Goal: Task Accomplishment & Management: Use online tool/utility

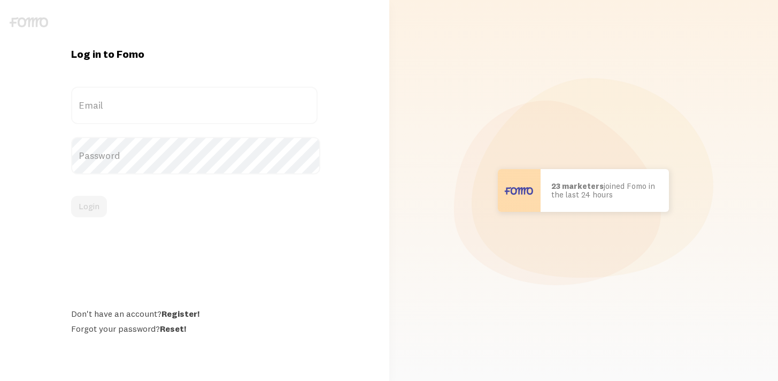
click at [187, 103] on label "Email" at bounding box center [194, 105] width 246 height 37
click at [187, 103] on input "Email" at bounding box center [194, 105] width 246 height 37
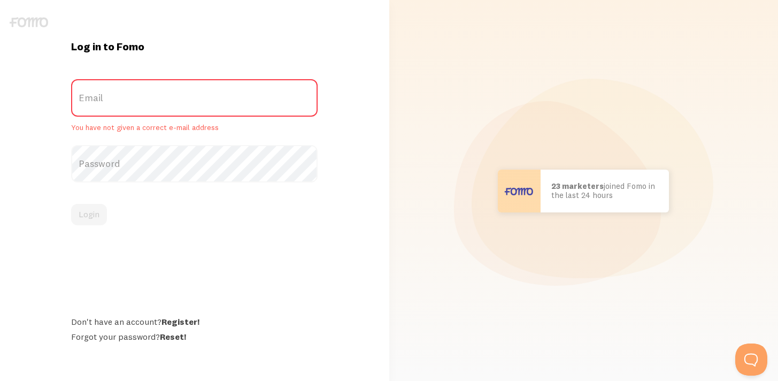
click at [173, 99] on label "Email" at bounding box center [194, 97] width 246 height 37
click at [173, 99] on input "Email" at bounding box center [194, 97] width 246 height 37
click at [142, 92] on label "Email" at bounding box center [194, 97] width 246 height 37
click at [142, 92] on input "Email" at bounding box center [194, 97] width 246 height 37
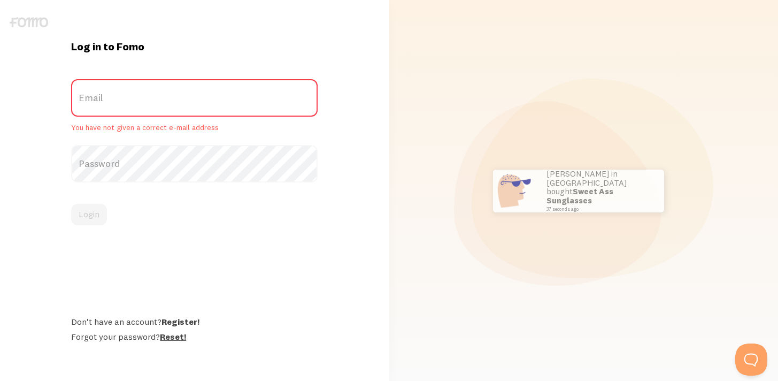
click at [174, 339] on link "Reset!" at bounding box center [173, 336] width 26 height 11
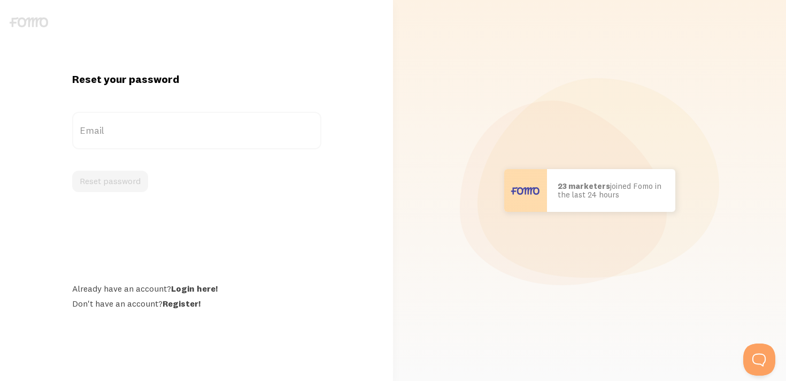
click at [168, 125] on label "Email" at bounding box center [196, 130] width 249 height 37
click at [168, 125] on input "Email" at bounding box center [196, 130] width 249 height 37
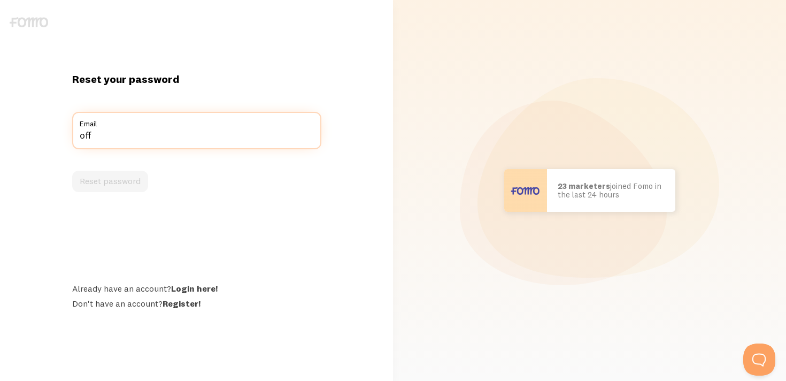
type input "offi"
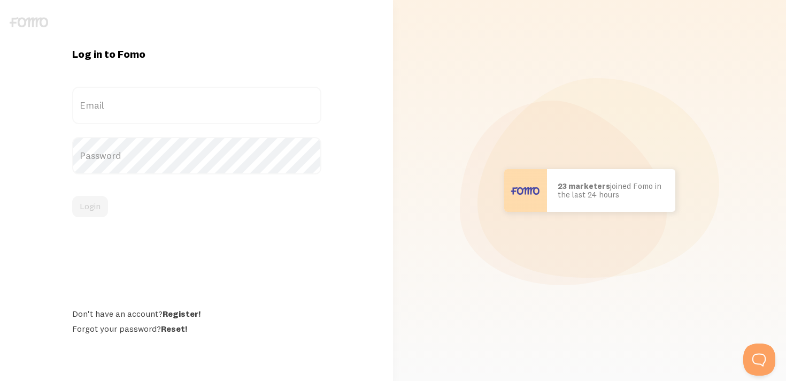
click at [136, 148] on label "Password" at bounding box center [196, 155] width 249 height 37
click at [146, 161] on label "Password" at bounding box center [194, 155] width 246 height 37
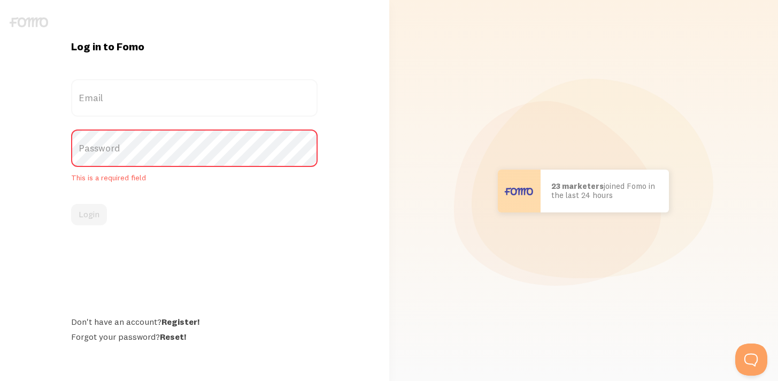
click at [127, 110] on label "Email" at bounding box center [194, 97] width 246 height 37
click at [127, 110] on input "Email" at bounding box center [194, 97] width 246 height 37
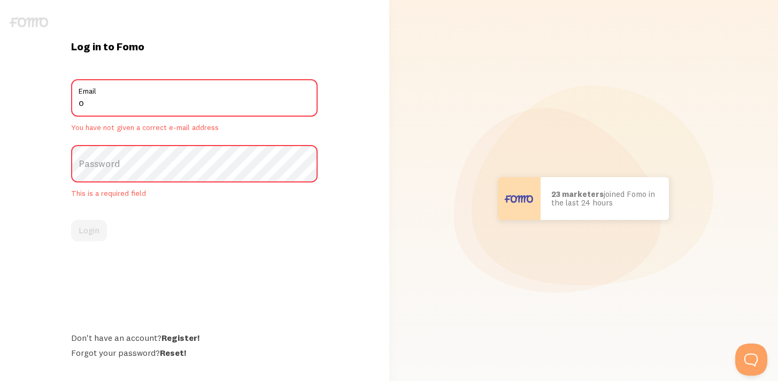
type input "[EMAIL_ADDRESS][DOMAIN_NAME]"
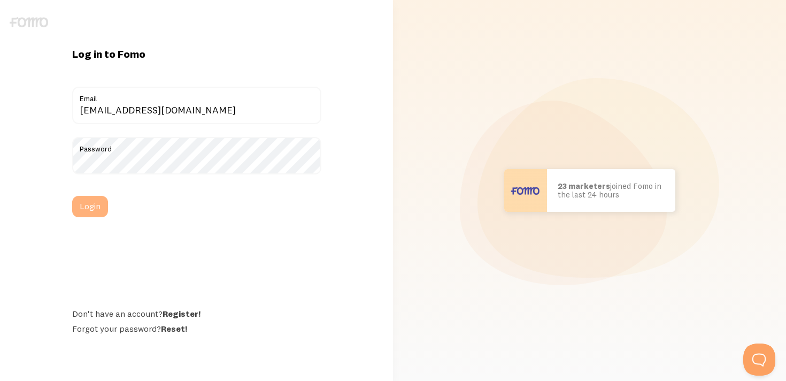
click at [91, 203] on button "Login" at bounding box center [90, 206] width 36 height 21
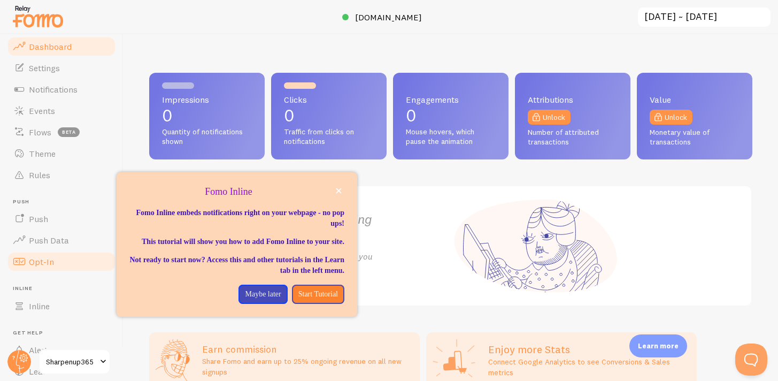
scroll to position [16, 0]
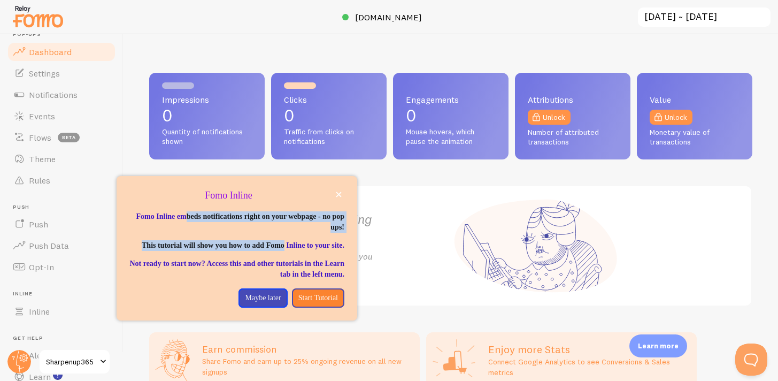
drag, startPoint x: 214, startPoint y: 218, endPoint x: 317, endPoint y: 245, distance: 106.6
click at [317, 245] on div "Fomo Inline embeds notifications right on your webpage - no pop ups! This tutor…" at bounding box center [236, 245] width 215 height 68
click at [317, 245] on p "This tutorial will show you how to add Fomo Inline to your site." at bounding box center [236, 245] width 215 height 11
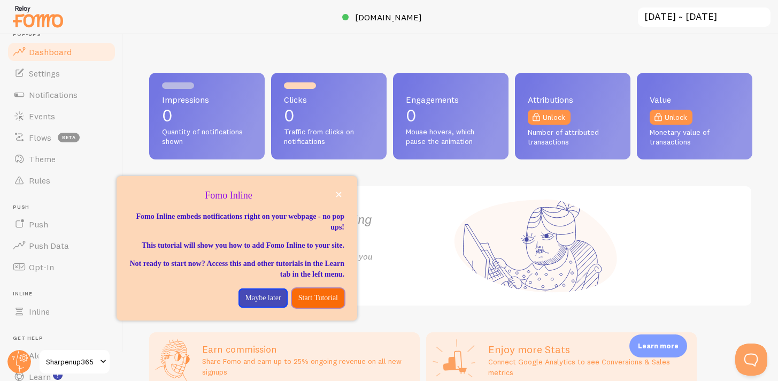
click at [307, 303] on p "Start Tutorial" at bounding box center [318, 297] width 40 height 11
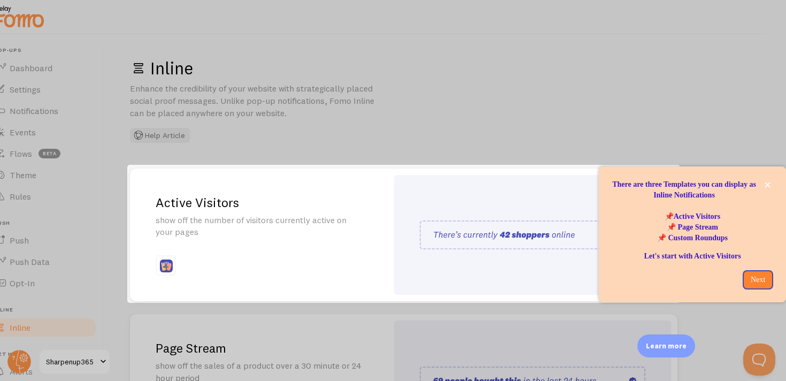
scroll to position [0, 19]
click at [749, 277] on button "Next" at bounding box center [758, 279] width 30 height 19
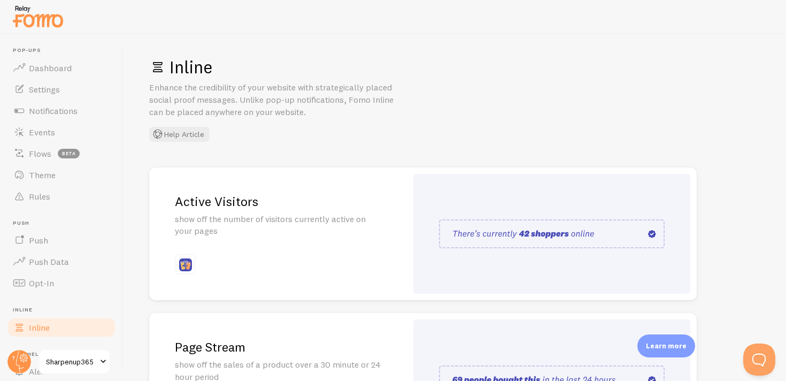
scroll to position [0, 0]
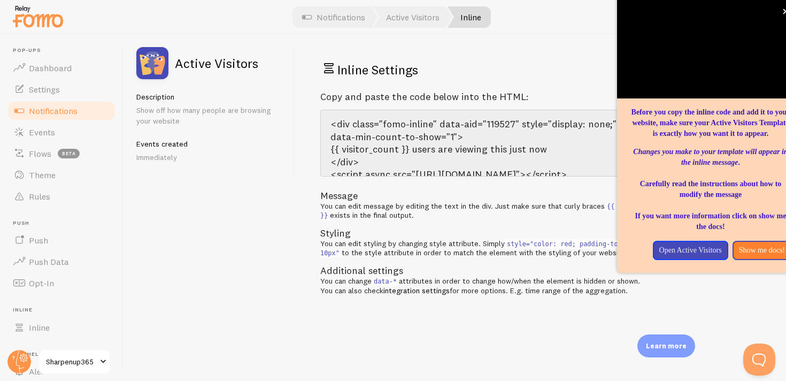
scroll to position [25, 0]
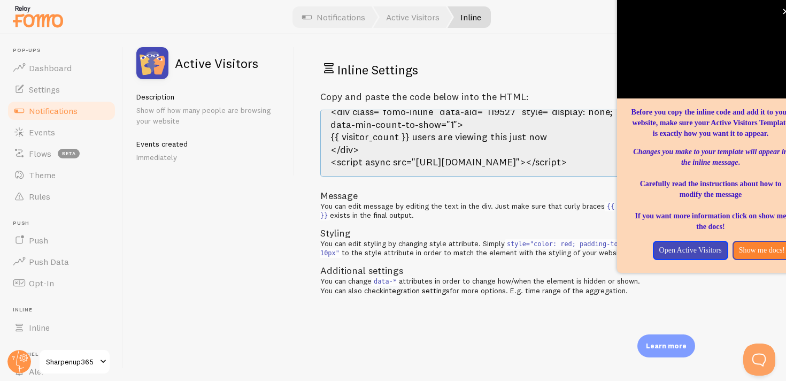
click at [520, 138] on textarea "<div class="fomo-inline" data-aid="119527" style="display: none;" data-min-coun…" at bounding box center [480, 143] width 321 height 67
click at [569, 72] on h2 "Inline Settings" at bounding box center [480, 69] width 321 height 18
click at [728, 260] on button "Open Active Visitors" at bounding box center [690, 250] width 75 height 19
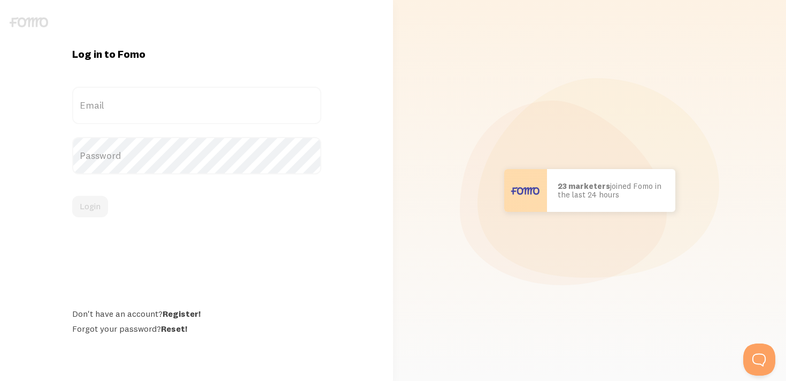
click at [97, 98] on label "Email" at bounding box center [196, 105] width 249 height 37
click at [97, 98] on input "Email" at bounding box center [196, 105] width 249 height 37
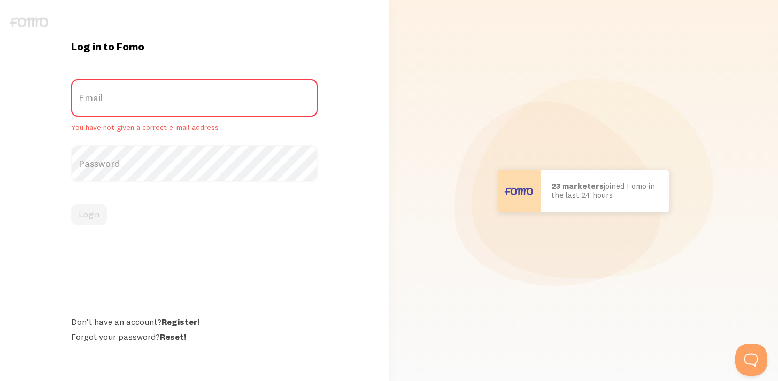
click at [104, 163] on label "Password" at bounding box center [194, 163] width 246 height 37
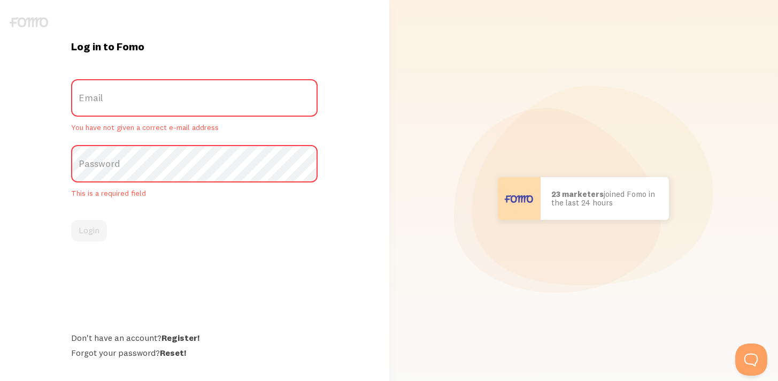
click at [116, 95] on label "Email" at bounding box center [194, 97] width 246 height 37
click at [116, 95] on input "Email" at bounding box center [194, 97] width 246 height 37
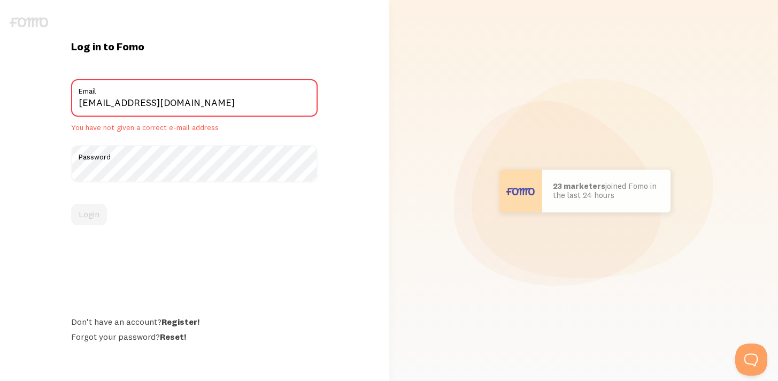
click at [113, 209] on div "Login" at bounding box center [194, 214] width 246 height 21
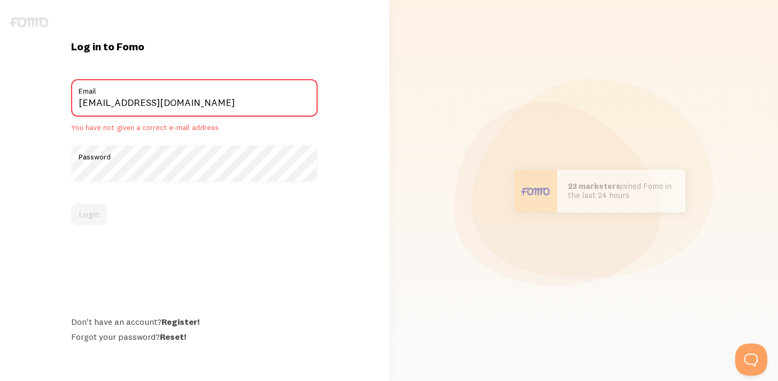
click at [92, 205] on div "Login" at bounding box center [194, 214] width 246 height 21
click at [125, 209] on div "Login" at bounding box center [194, 214] width 246 height 21
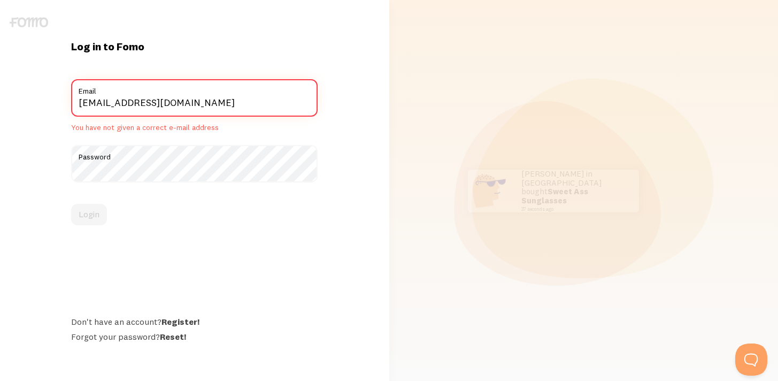
click at [214, 104] on input "[EMAIL_ADDRESS][DOMAIN_NAME]" at bounding box center [194, 97] width 246 height 37
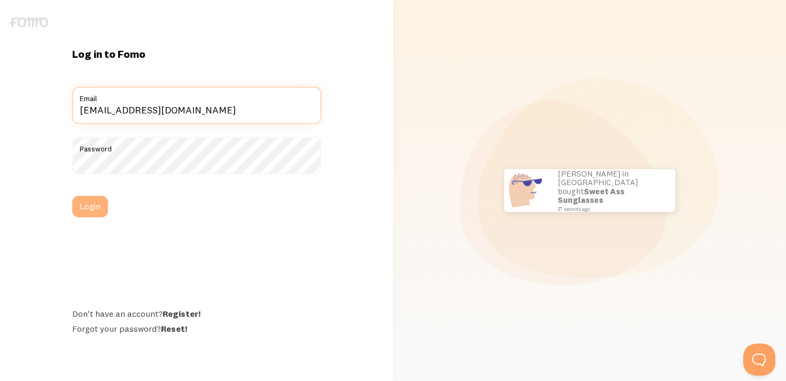
type input "[EMAIL_ADDRESS][DOMAIN_NAME]"
click at [80, 199] on button "Login" at bounding box center [90, 206] width 36 height 21
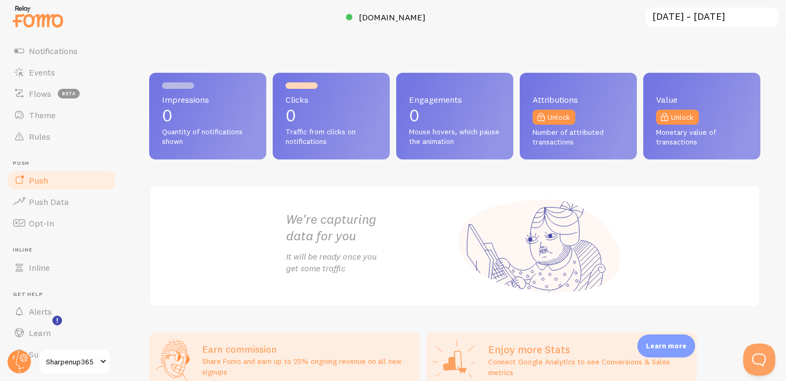
scroll to position [82, 0]
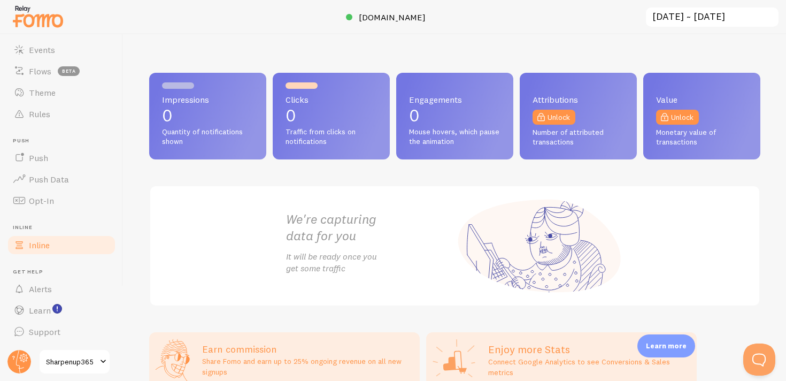
click at [55, 241] on link "Inline" at bounding box center [61, 244] width 110 height 21
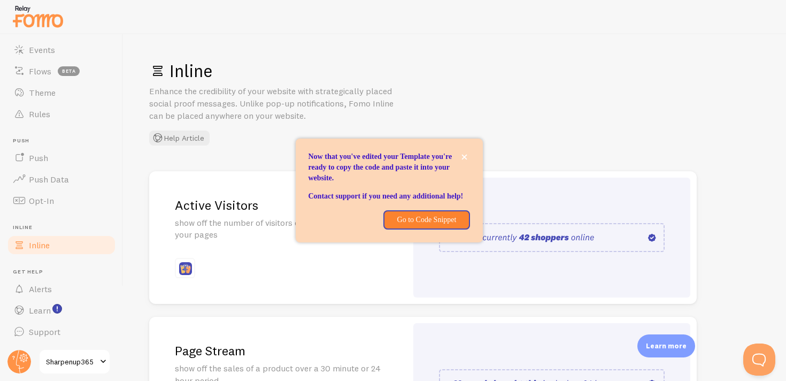
scroll to position [171, 0]
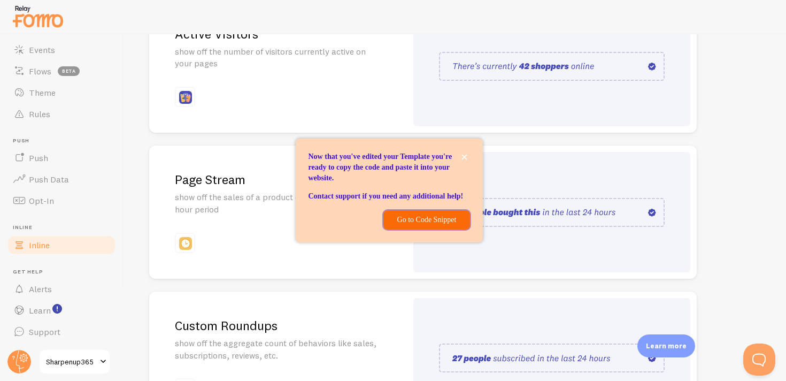
click at [435, 225] on p "Go to Code Snippet" at bounding box center [426, 219] width 73 height 11
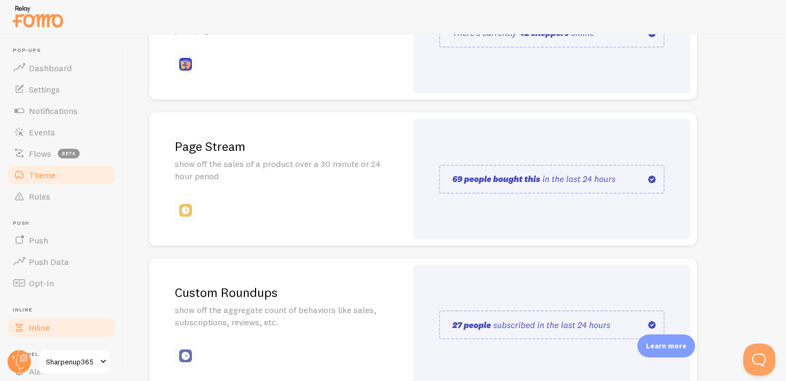
click at [54, 174] on span "Theme" at bounding box center [42, 174] width 27 height 11
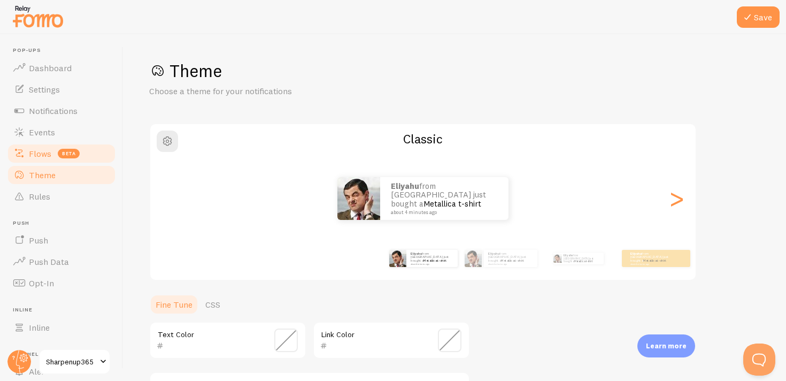
click at [50, 154] on span "Flows" at bounding box center [40, 153] width 22 height 11
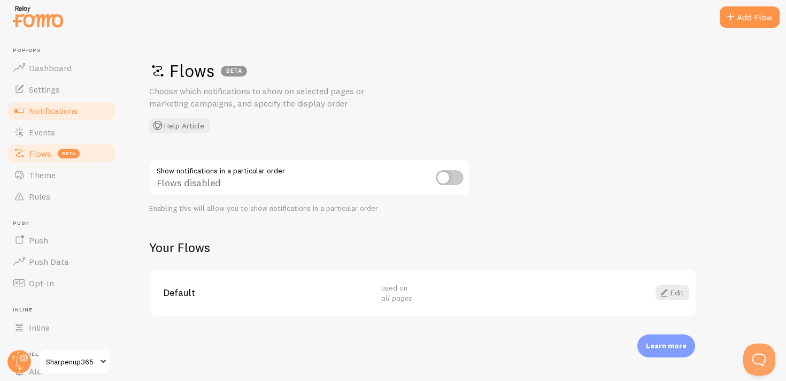
click at [51, 109] on span "Notifications" at bounding box center [53, 110] width 49 height 11
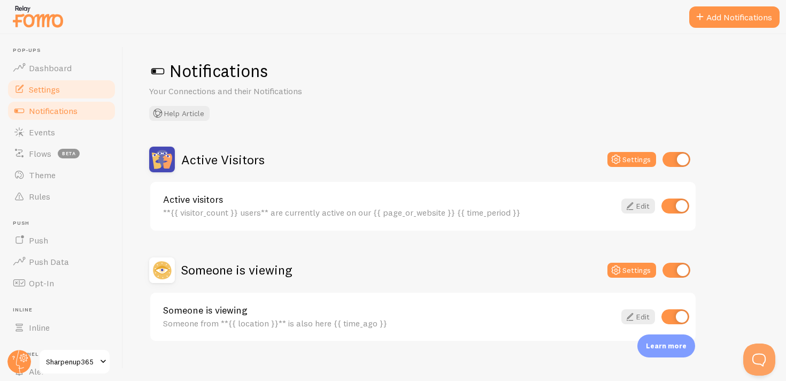
click at [57, 82] on link "Settings" at bounding box center [61, 89] width 110 height 21
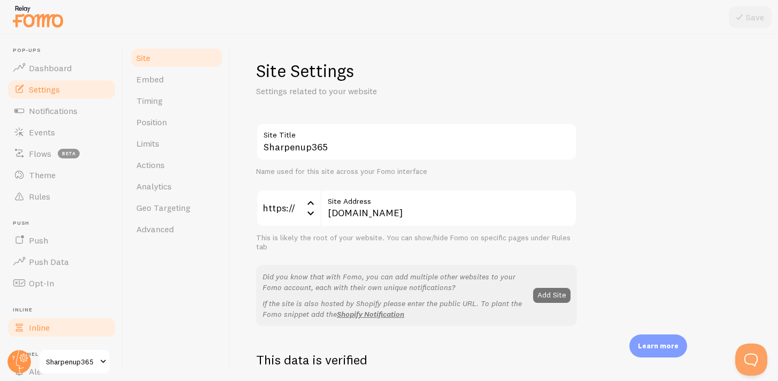
click at [45, 321] on link "Inline" at bounding box center [61, 326] width 110 height 21
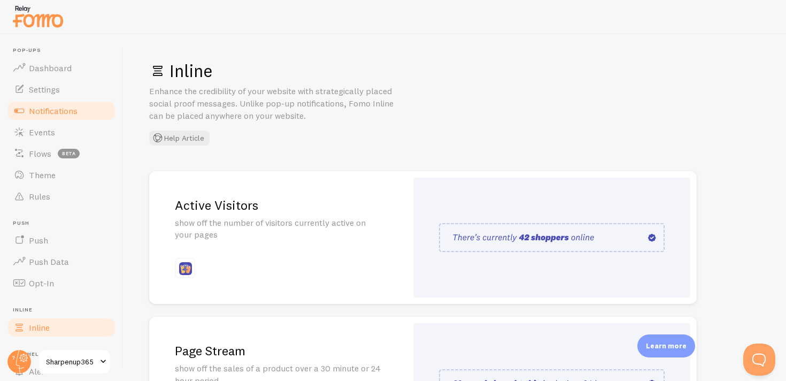
click at [58, 114] on span "Notifications" at bounding box center [53, 110] width 49 height 11
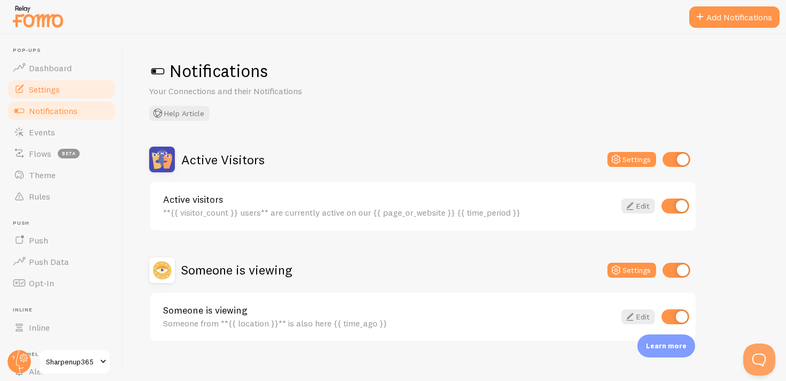
click at [57, 94] on span "Settings" at bounding box center [44, 89] width 31 height 11
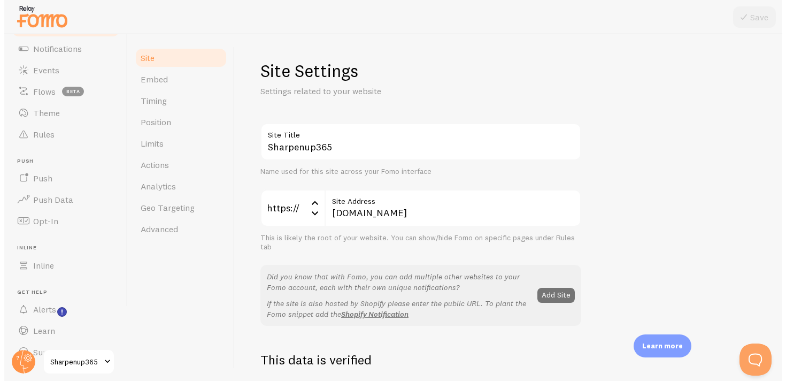
scroll to position [82, 0]
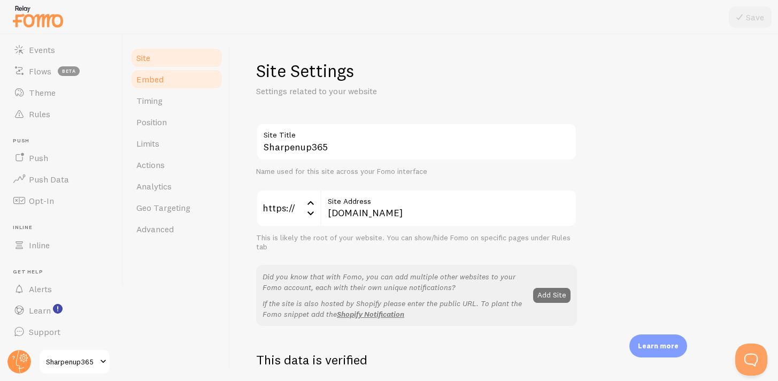
click at [159, 69] on link "Embed" at bounding box center [177, 78] width 94 height 21
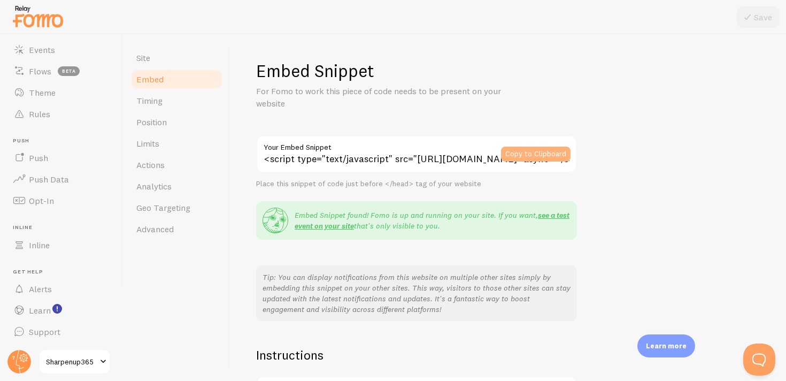
click at [524, 156] on button "Copy to Clipboard" at bounding box center [536, 153] width 70 height 15
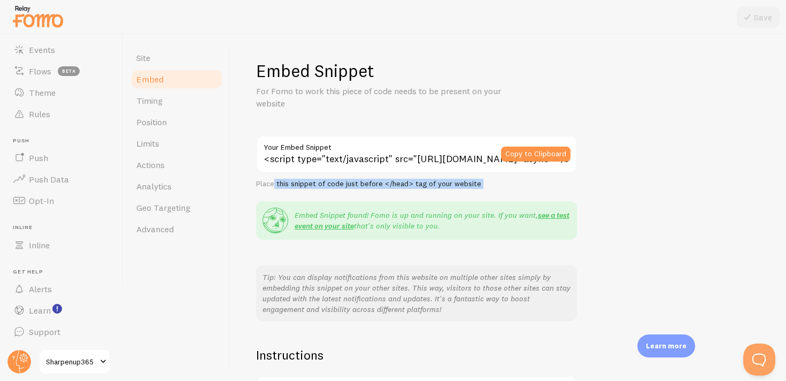
drag, startPoint x: 272, startPoint y: 186, endPoint x: 422, endPoint y: 188, distance: 150.2
click at [422, 188] on div "<script type="text/javascript" src="[URL][DOMAIN_NAME]" async></script> Your Em…" at bounding box center [416, 228] width 321 height 186
click at [422, 188] on div "Place this snippet of code just before </head> tag of your website" at bounding box center [416, 184] width 321 height 10
drag, startPoint x: 384, startPoint y: 184, endPoint x: 441, endPoint y: 184, distance: 56.7
click at [441, 184] on div "Place this snippet of code just before </head> tag of your website" at bounding box center [416, 184] width 321 height 10
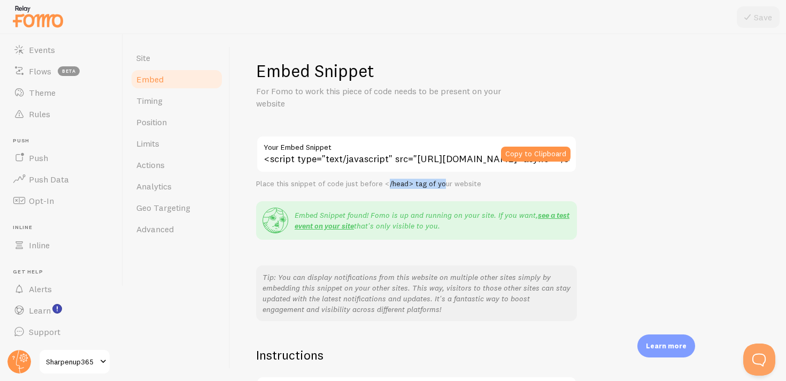
click at [441, 184] on div "Place this snippet of code just before </head> tag of your website" at bounding box center [416, 184] width 321 height 10
click at [531, 151] on button "Copy to Clipboard" at bounding box center [536, 153] width 70 height 15
click at [170, 58] on link "Site" at bounding box center [177, 57] width 94 height 21
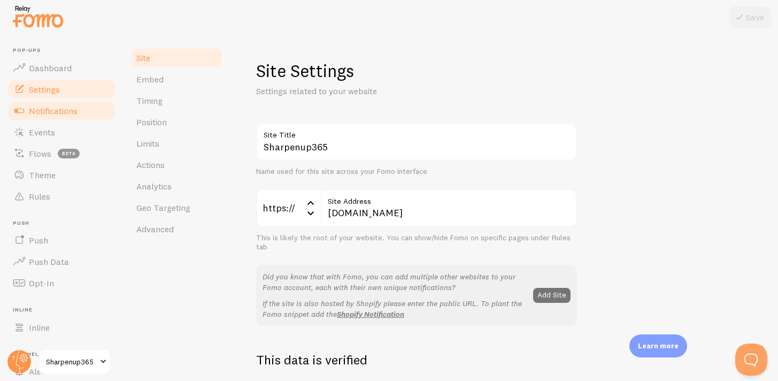
click at [52, 107] on span "Notifications" at bounding box center [53, 110] width 49 height 11
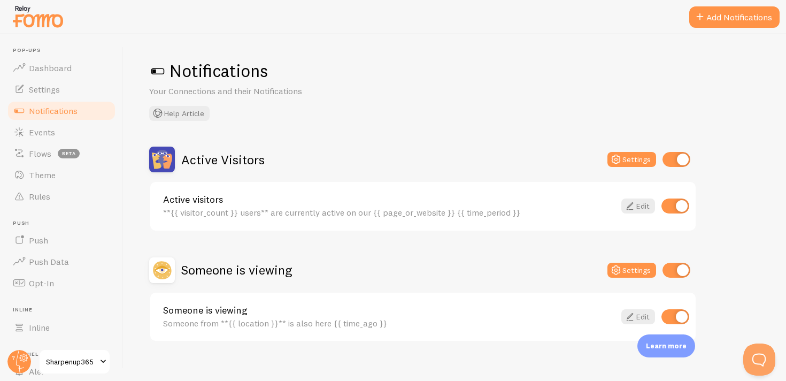
click at [155, 68] on span at bounding box center [157, 71] width 17 height 17
click at [68, 70] on span "Dashboard" at bounding box center [50, 68] width 43 height 11
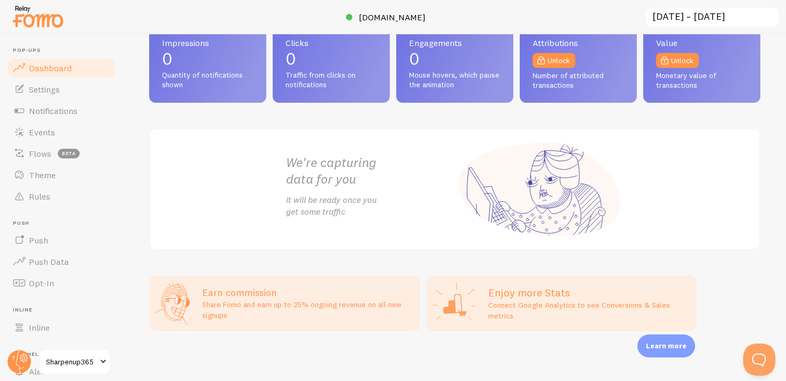
scroll to position [58, 0]
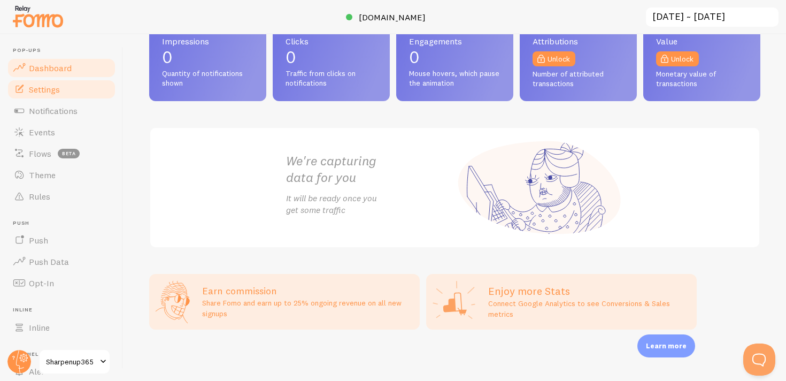
click at [41, 88] on span "Settings" at bounding box center [44, 89] width 31 height 11
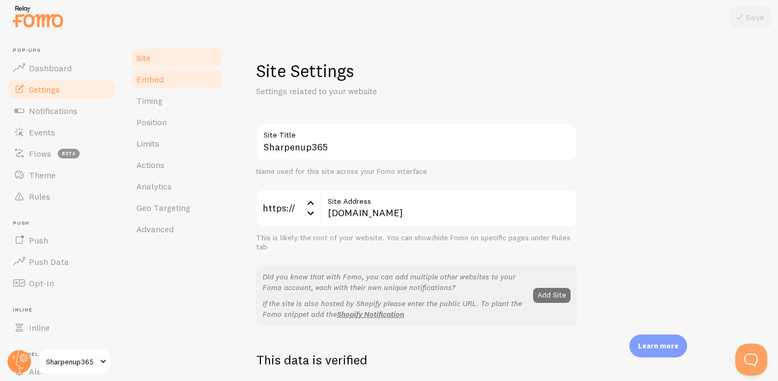
click at [160, 80] on span "Embed" at bounding box center [149, 79] width 27 height 11
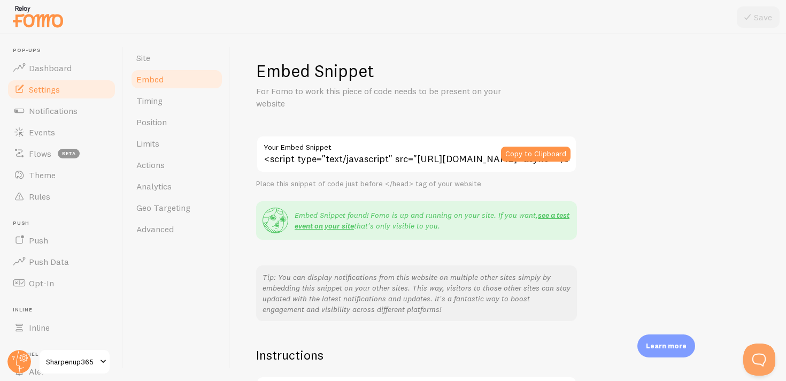
scroll to position [50, 0]
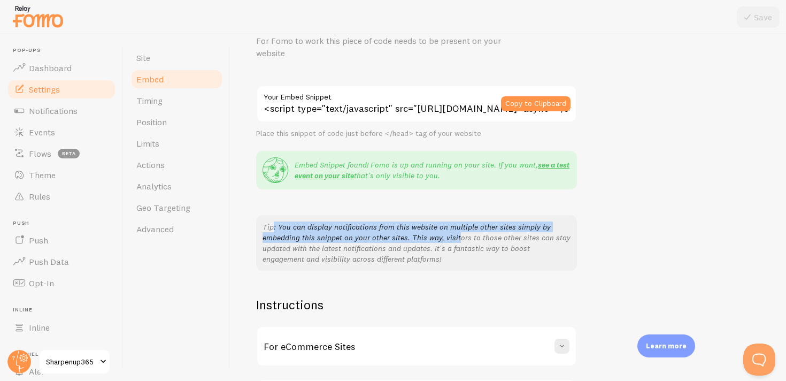
drag, startPoint x: 273, startPoint y: 230, endPoint x: 456, endPoint y: 234, distance: 183.4
click at [456, 234] on p "Tip: You can display notifications from this website on multiple other sites si…" at bounding box center [417, 242] width 308 height 43
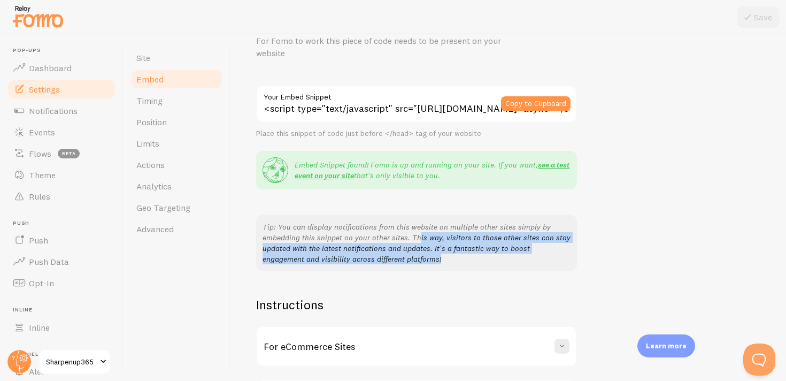
drag, startPoint x: 417, startPoint y: 235, endPoint x: 489, endPoint y: 256, distance: 75.1
click at [491, 257] on p "Tip: You can display notifications from this website on multiple other sites si…" at bounding box center [417, 242] width 308 height 43
click at [489, 256] on p "Tip: You can display notifications from this website on multiple other sites si…" at bounding box center [417, 242] width 308 height 43
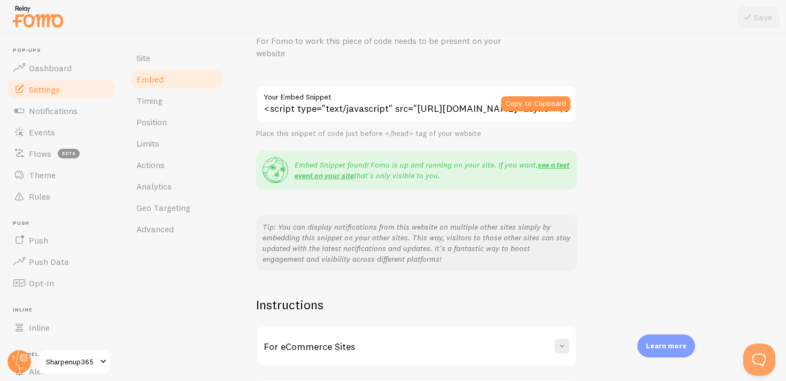
scroll to position [141, 0]
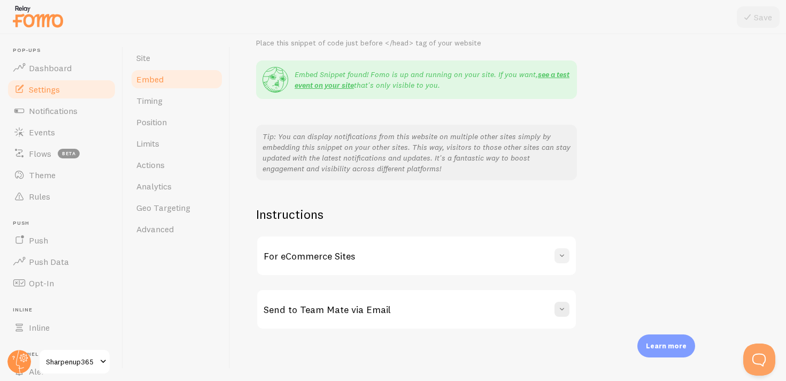
click at [567, 252] on button at bounding box center [561, 255] width 15 height 15
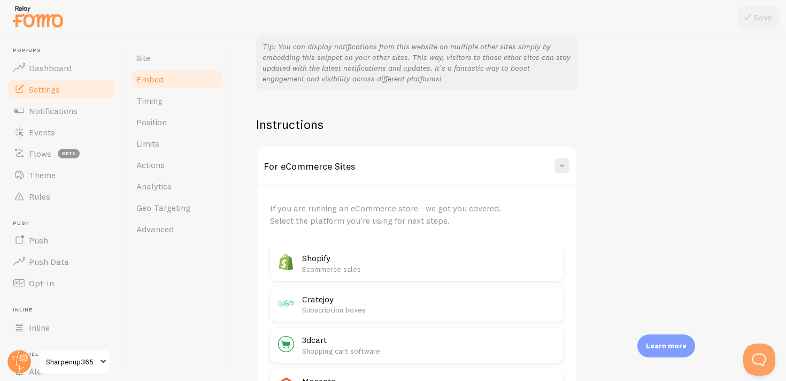
scroll to position [246, 0]
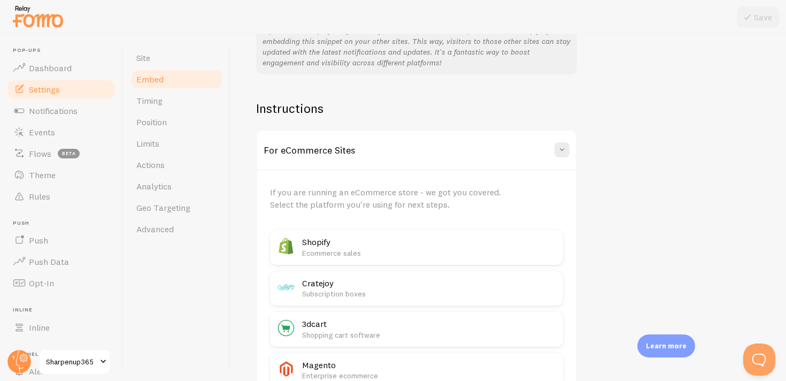
click at [482, 241] on h2 "Shopify" at bounding box center [429, 241] width 254 height 11
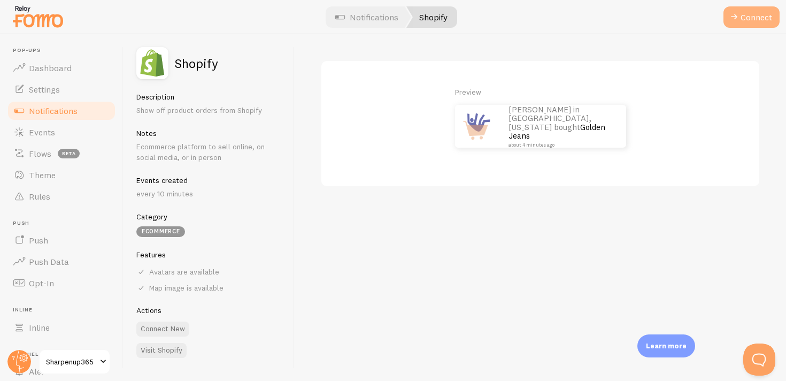
click at [761, 14] on button "Connect" at bounding box center [751, 16] width 56 height 21
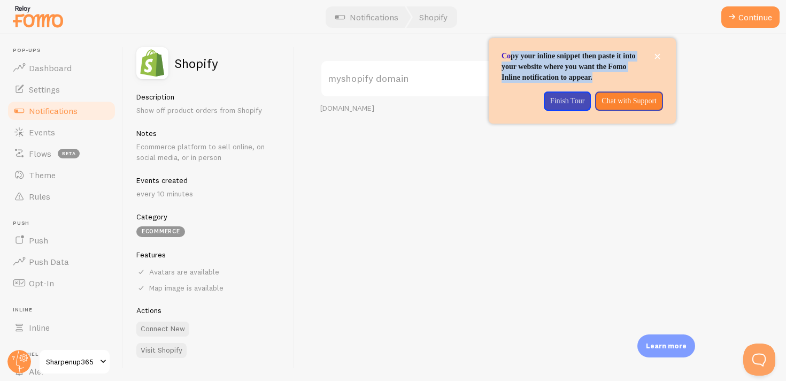
drag, startPoint x: 511, startPoint y: 60, endPoint x: 563, endPoint y: 88, distance: 59.3
click at [563, 83] on p "Copy your inline snippet then paste it into your website where you want the Fom…" at bounding box center [581, 67] width 161 height 32
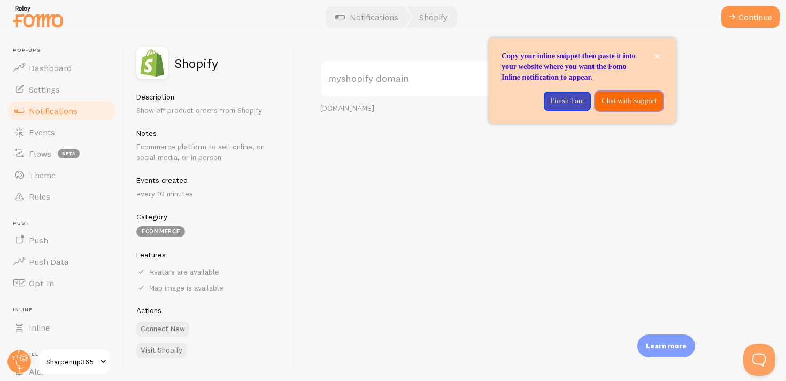
click at [602, 106] on p "Chat with Support" at bounding box center [628, 101] width 55 height 11
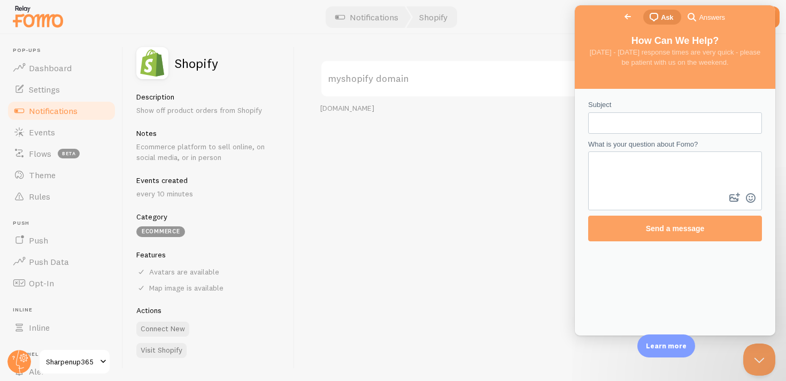
click at [621, 16] on span "Go back" at bounding box center [627, 16] width 13 height 13
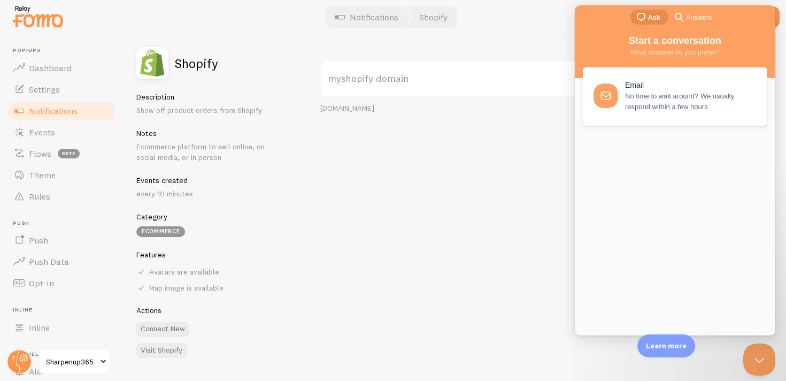
click at [491, 162] on div "myshopify domain [DOMAIN_NAME]" at bounding box center [540, 207] width 491 height 346
click at [762, 355] on button "Close Beacon popover" at bounding box center [757, 357] width 32 height 32
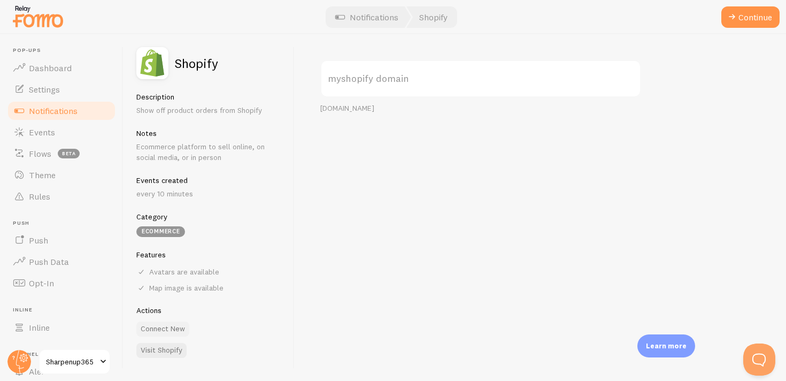
click at [168, 329] on button "Connect New" at bounding box center [162, 328] width 53 height 15
click at [159, 329] on button "Connect New" at bounding box center [162, 328] width 53 height 15
drag, startPoint x: 142, startPoint y: 190, endPoint x: 199, endPoint y: 192, distance: 57.8
click at [199, 191] on p "every 10 minutes" at bounding box center [208, 193] width 145 height 11
click at [199, 192] on p "every 10 minutes" at bounding box center [208, 193] width 145 height 11
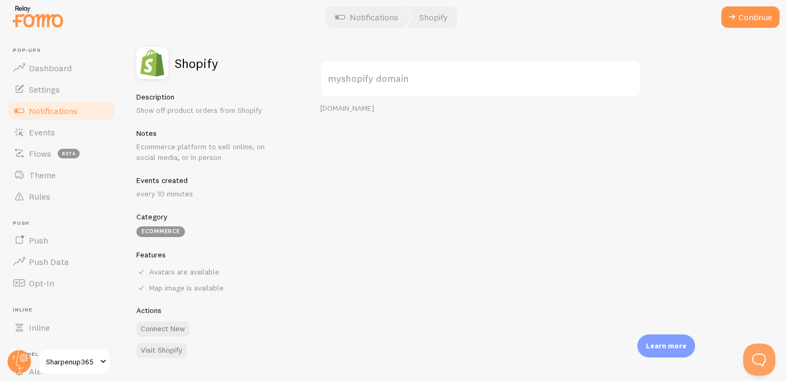
drag, startPoint x: 140, startPoint y: 135, endPoint x: 230, endPoint y: 155, distance: 92.6
click at [230, 155] on div "Notes Ecommerce platform to sell online, on social media, or in person" at bounding box center [208, 145] width 145 height 34
click at [230, 155] on p "Ecommerce platform to sell online, on social media, or in person" at bounding box center [208, 151] width 145 height 21
click at [406, 74] on label "myshopify domain" at bounding box center [480, 78] width 321 height 37
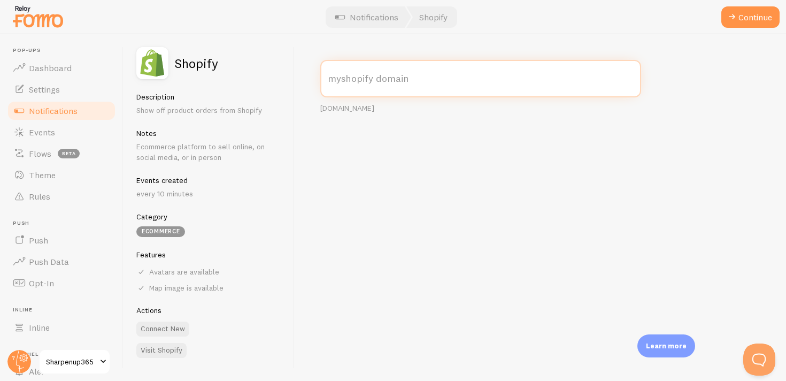
click at [406, 74] on input "myshopify domain" at bounding box center [480, 78] width 321 height 37
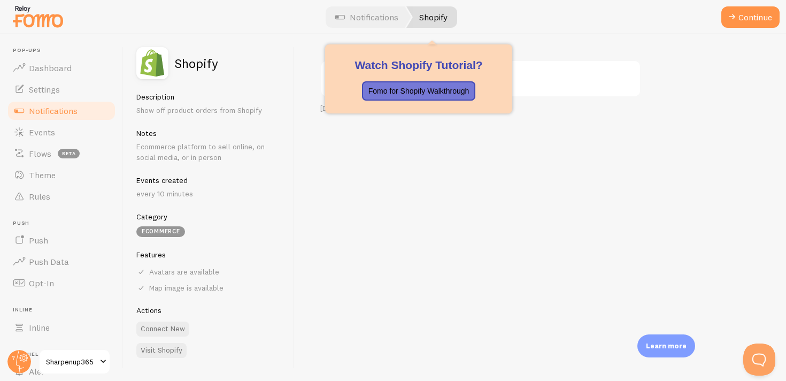
click at [432, 13] on link "Shopify" at bounding box center [431, 16] width 51 height 21
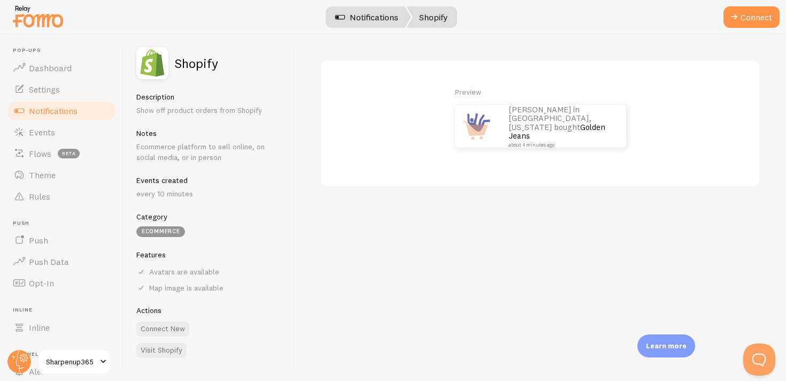
click at [381, 20] on link "Notifications" at bounding box center [366, 16] width 89 height 21
click at [760, 16] on button "Connect" at bounding box center [751, 16] width 56 height 21
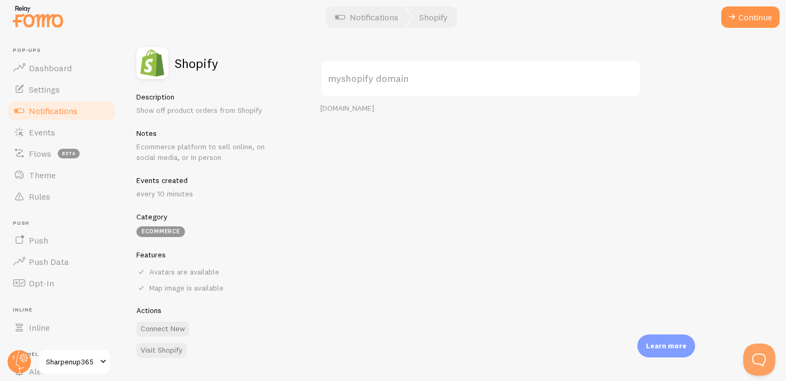
click at [444, 78] on label "myshopify domain" at bounding box center [480, 78] width 321 height 37
click at [444, 78] on input "myshopify domain" at bounding box center [480, 78] width 321 height 37
click at [749, 23] on button "Continue" at bounding box center [750, 16] width 58 height 21
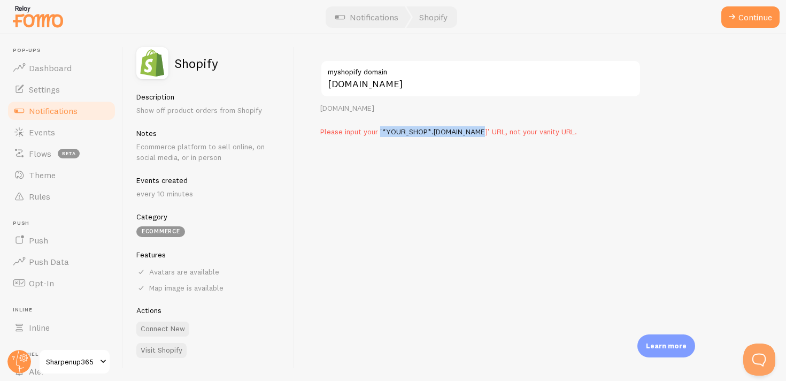
drag, startPoint x: 380, startPoint y: 132, endPoint x: 484, endPoint y: 132, distance: 104.3
click at [484, 132] on span "Please input your '*YOUR_SHOP*.[DOMAIN_NAME]' URL, not your vanity URL." at bounding box center [448, 132] width 257 height 10
drag, startPoint x: 433, startPoint y: 130, endPoint x: 480, endPoint y: 132, distance: 47.1
click at [480, 132] on span "Please input your '*YOUR_SHOP*.[DOMAIN_NAME]' URL, not your vanity URL." at bounding box center [448, 132] width 257 height 10
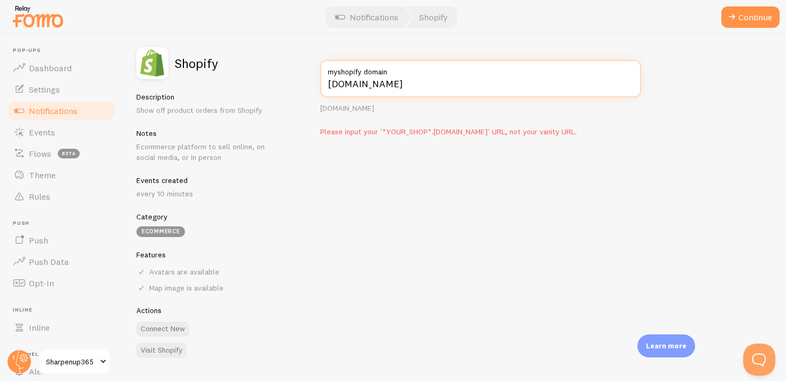
click at [430, 88] on input "[DOMAIN_NAME]" at bounding box center [480, 78] width 321 height 37
paste input "myshopify."
type input "[DOMAIN_NAME]"
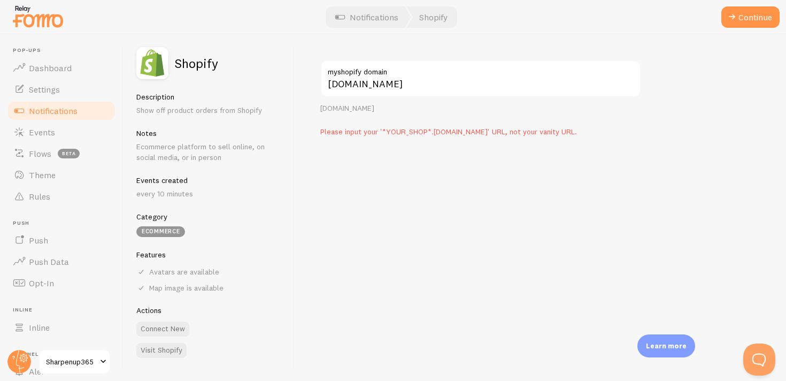
click at [596, 136] on p "Please input your '*YOUR_SHOP*.[DOMAIN_NAME]' URL, not your vanity URL." at bounding box center [480, 131] width 321 height 11
click at [743, 17] on button "Continue" at bounding box center [750, 16] width 58 height 21
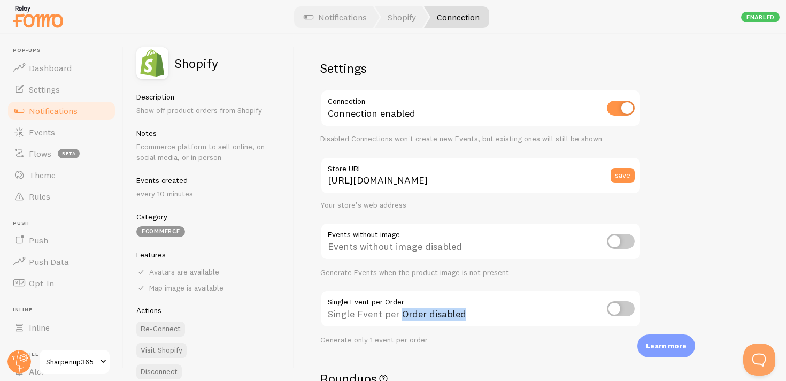
drag, startPoint x: 402, startPoint y: 316, endPoint x: 499, endPoint y: 312, distance: 96.8
click at [499, 312] on div "Single Event per Order disabled" at bounding box center [480, 309] width 321 height 39
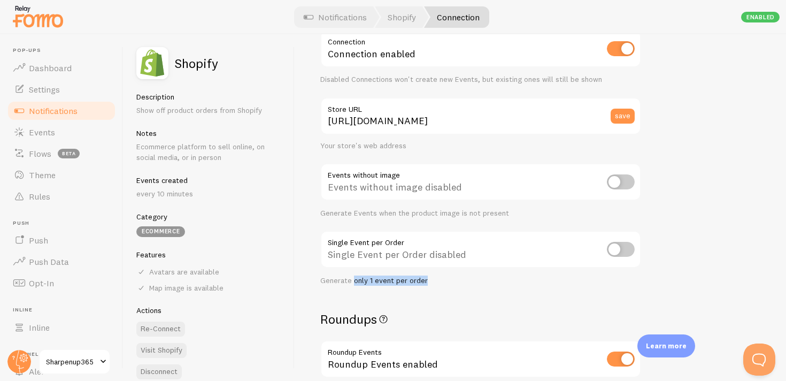
drag, startPoint x: 353, startPoint y: 282, endPoint x: 476, endPoint y: 282, distance: 122.4
click at [476, 282] on div "Generate only 1 event per order" at bounding box center [480, 281] width 321 height 10
click at [569, 21] on div at bounding box center [393, 17] width 786 height 34
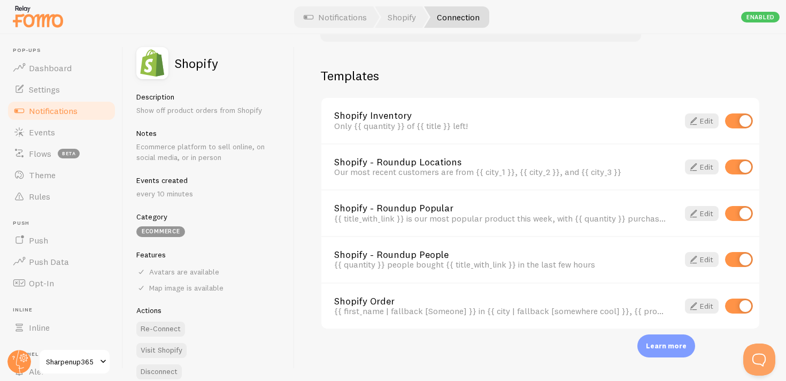
scroll to position [0, 0]
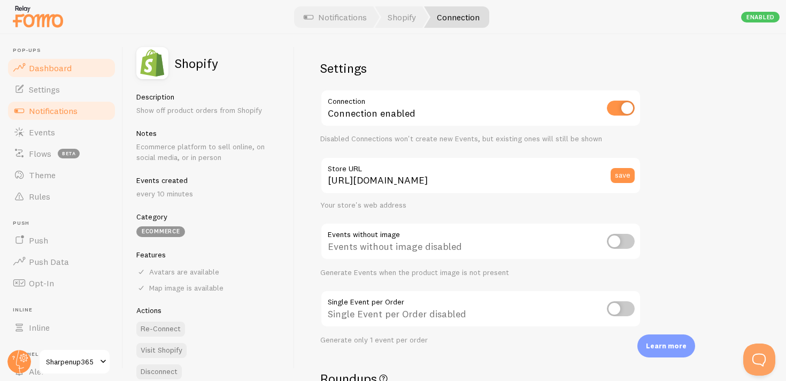
click at [48, 65] on span "Dashboard" at bounding box center [50, 68] width 43 height 11
